Goal: Find specific page/section: Find specific page/section

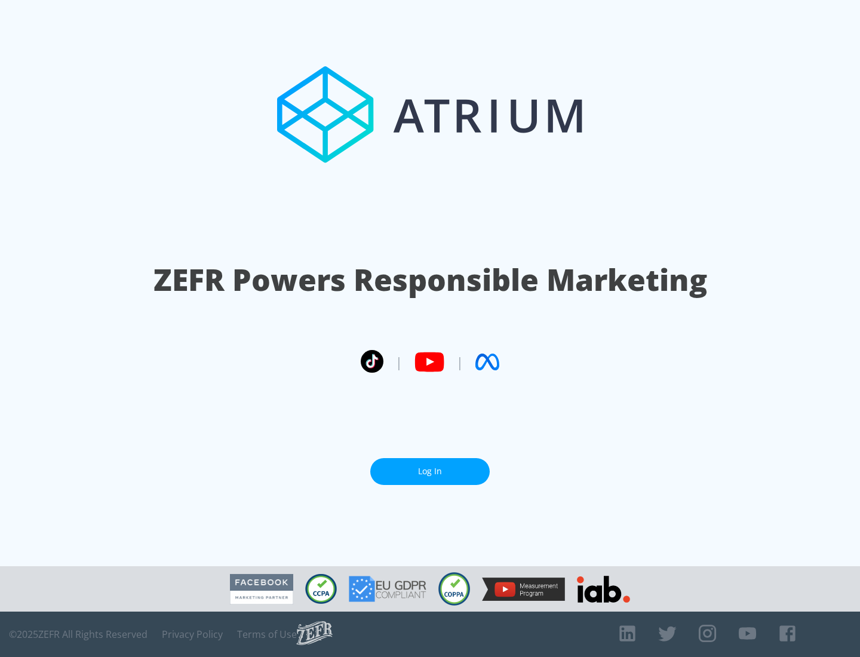
click at [430, 467] on link "Log In" at bounding box center [430, 471] width 120 height 27
